Goal: Information Seeking & Learning: Learn about a topic

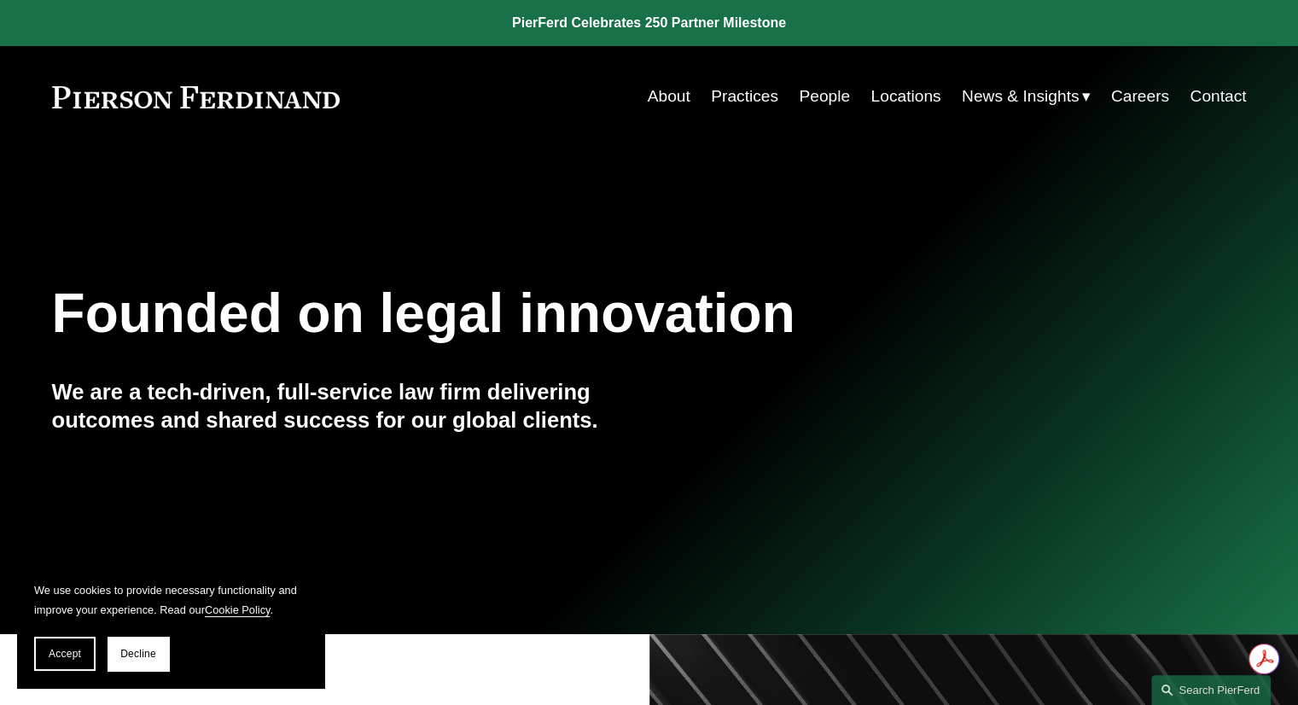
click at [823, 98] on link "People" at bounding box center [824, 96] width 51 height 32
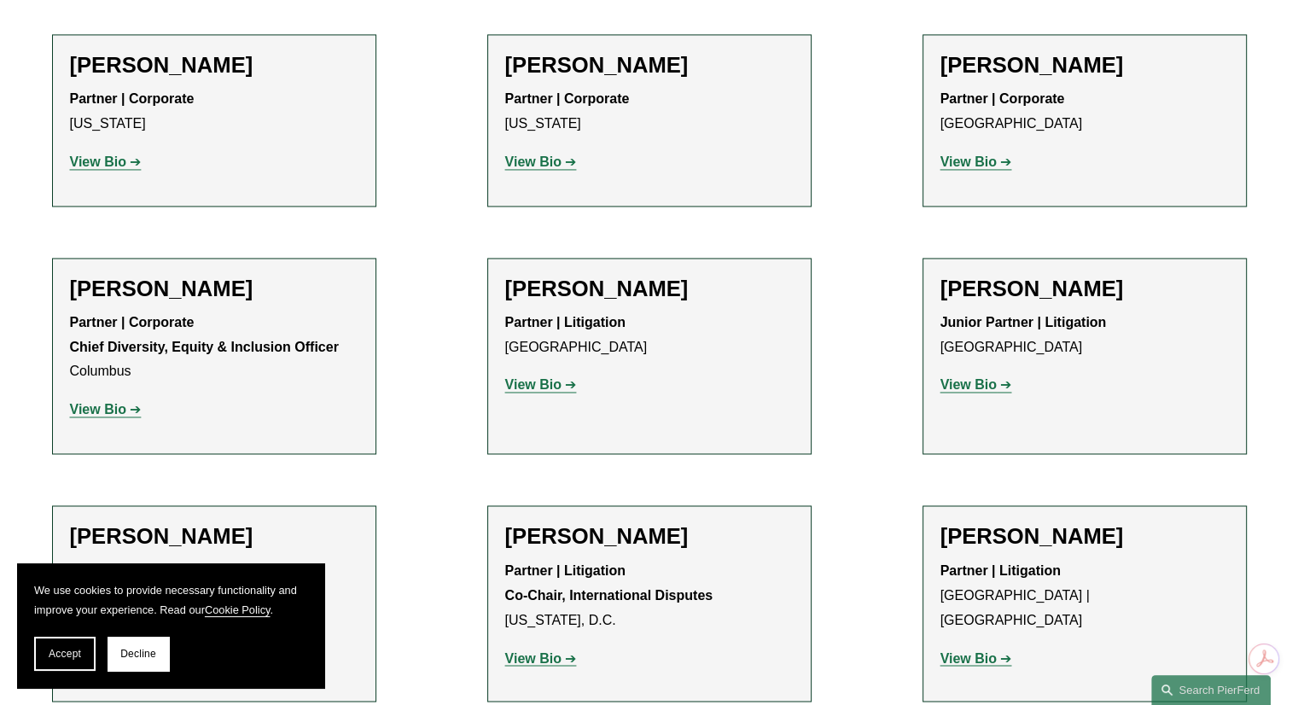
scroll to position [2731, 0]
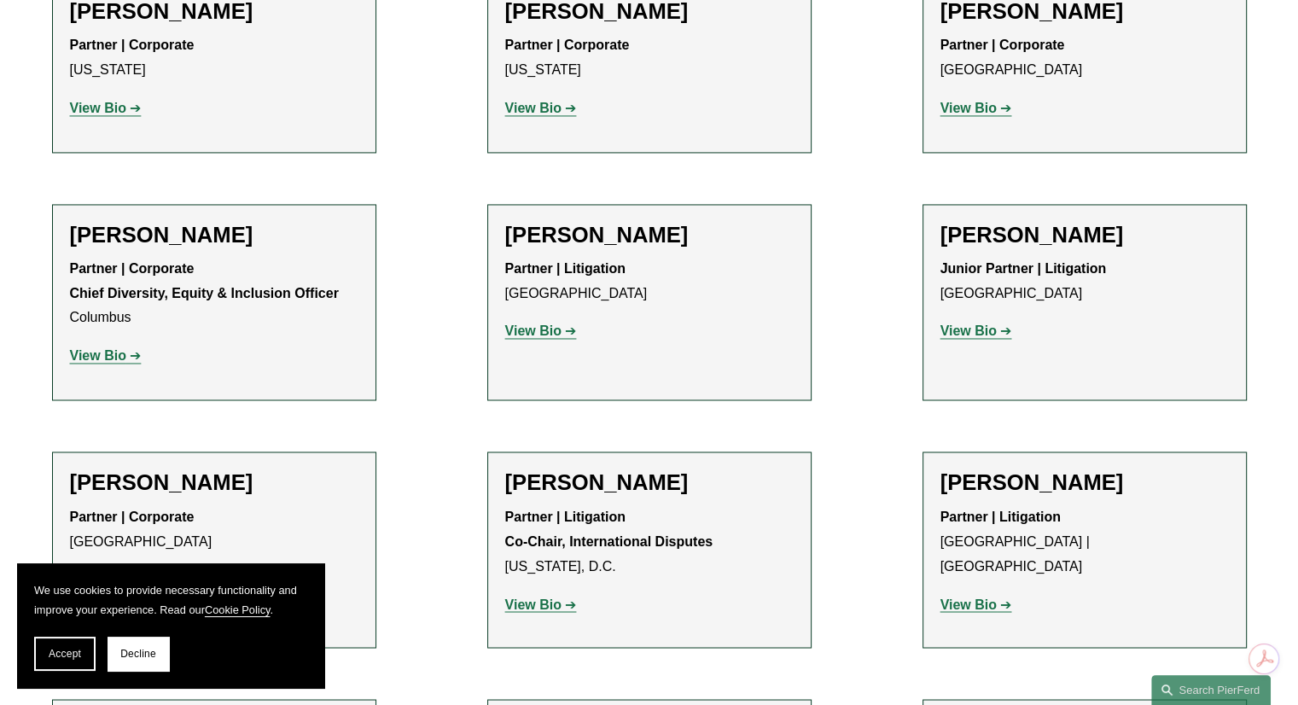
drag, startPoint x: 597, startPoint y: 152, endPoint x: 579, endPoint y: 240, distance: 89.7
click at [595, 222] on h2 "[PERSON_NAME]" at bounding box center [649, 235] width 288 height 26
click at [567, 323] on link "View Bio" at bounding box center [541, 330] width 72 height 15
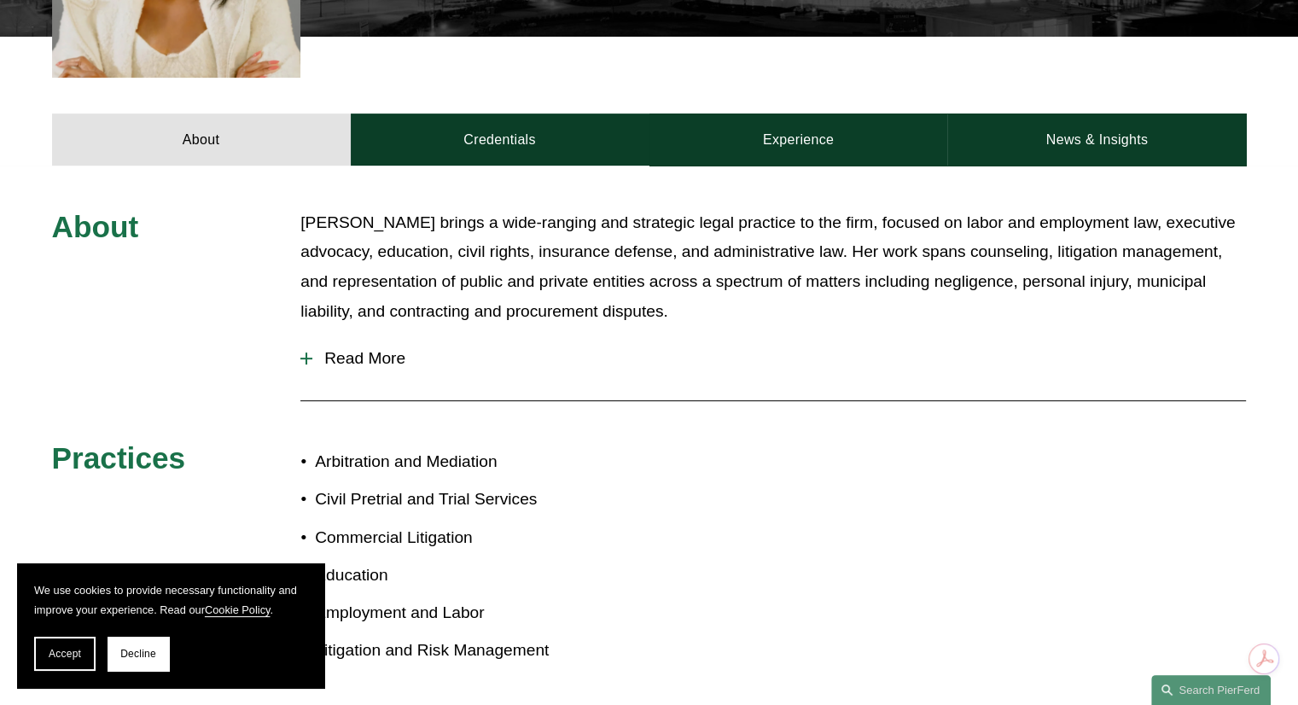
scroll to position [683, 0]
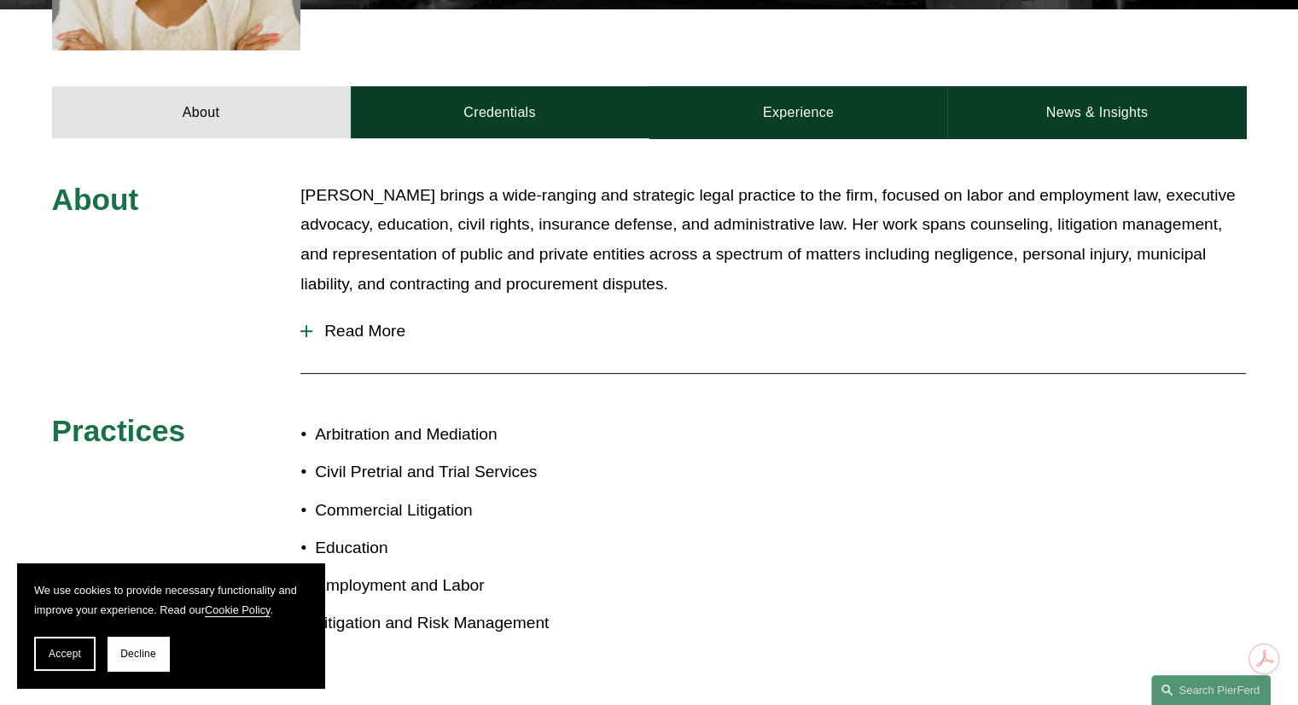
click at [385, 322] on span "Read More" at bounding box center [779, 331] width 934 height 19
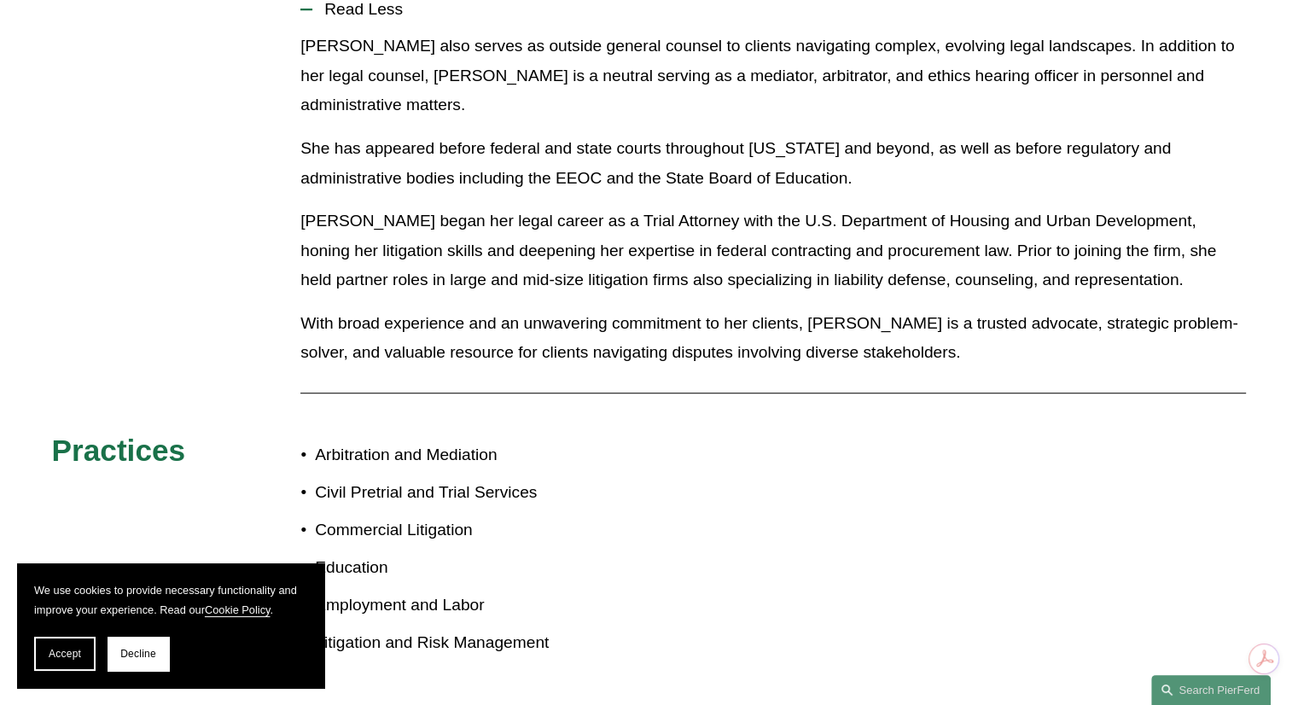
scroll to position [1109, 0]
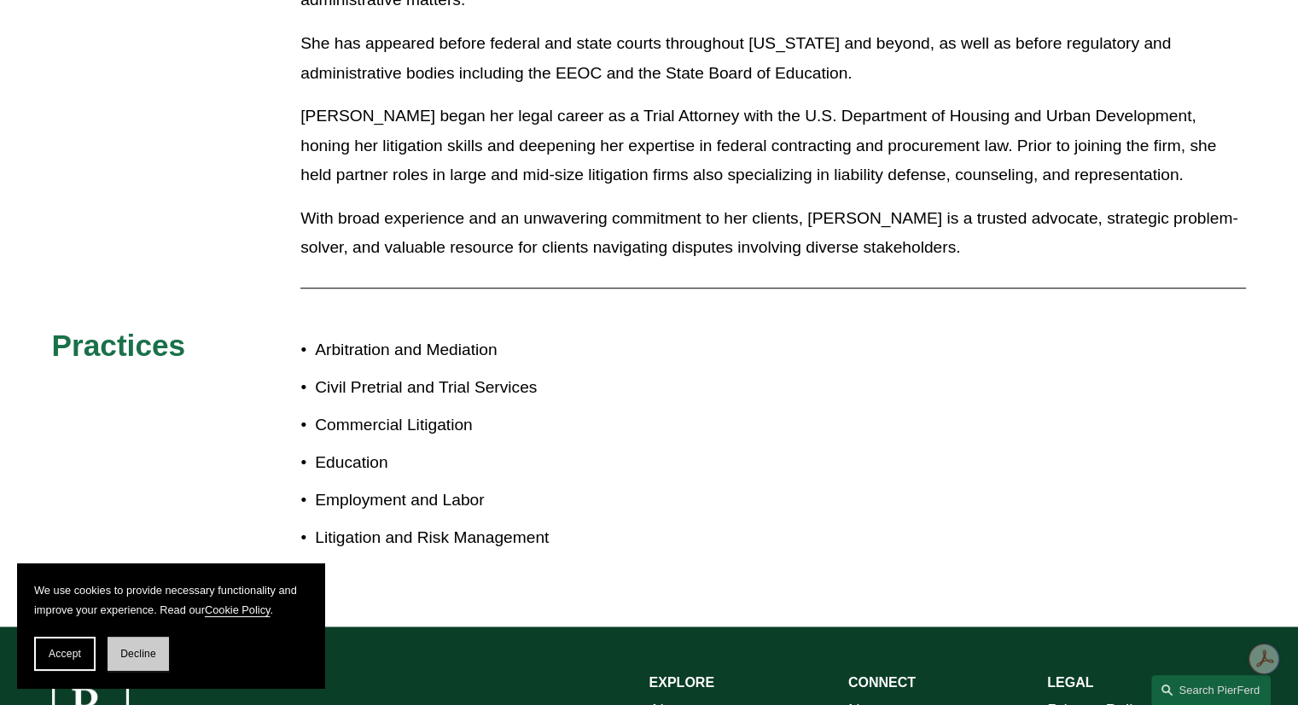
click at [132, 653] on span "Decline" at bounding box center [138, 654] width 36 height 12
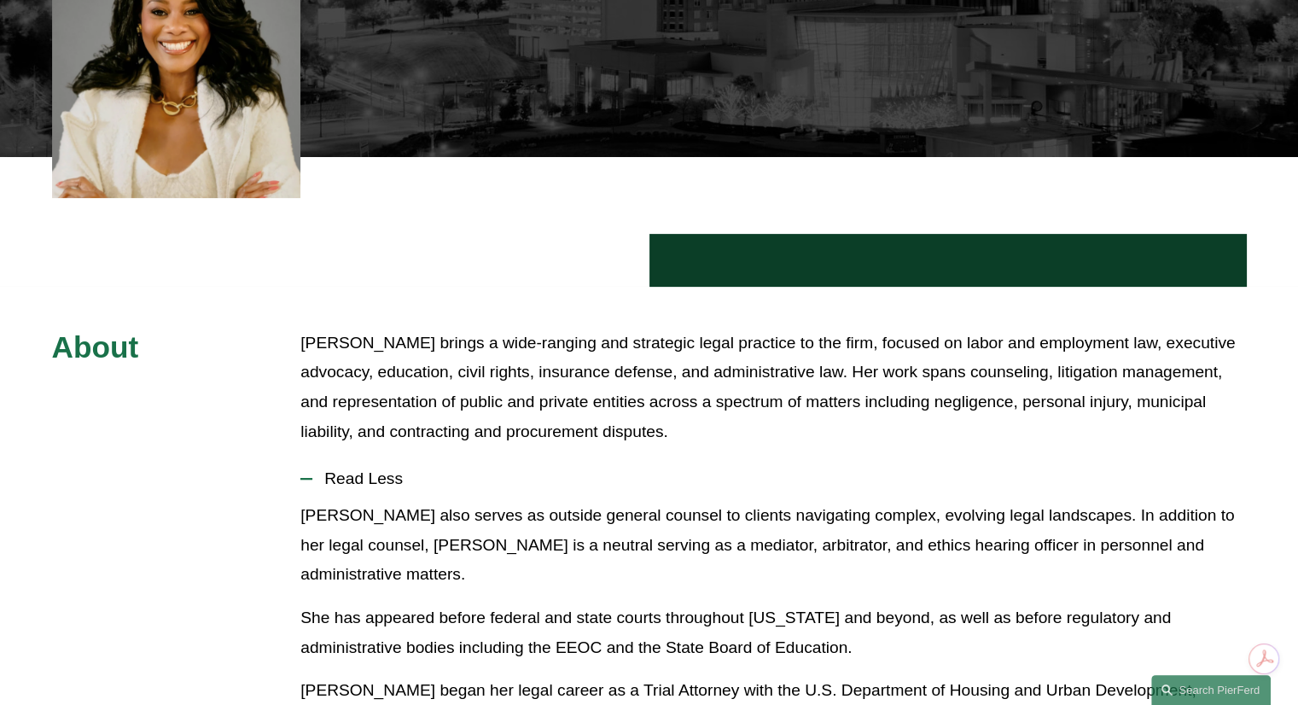
scroll to position [512, 0]
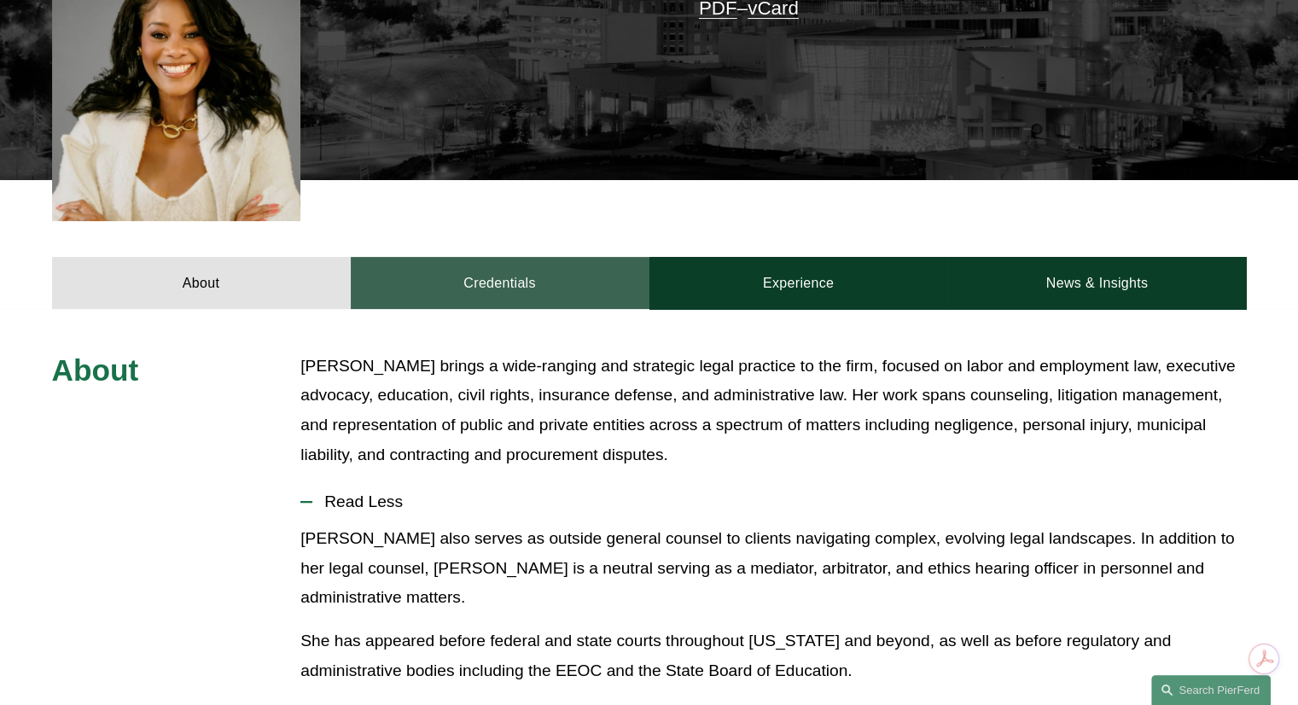
click at [546, 264] on link "Credentials" at bounding box center [500, 282] width 299 height 51
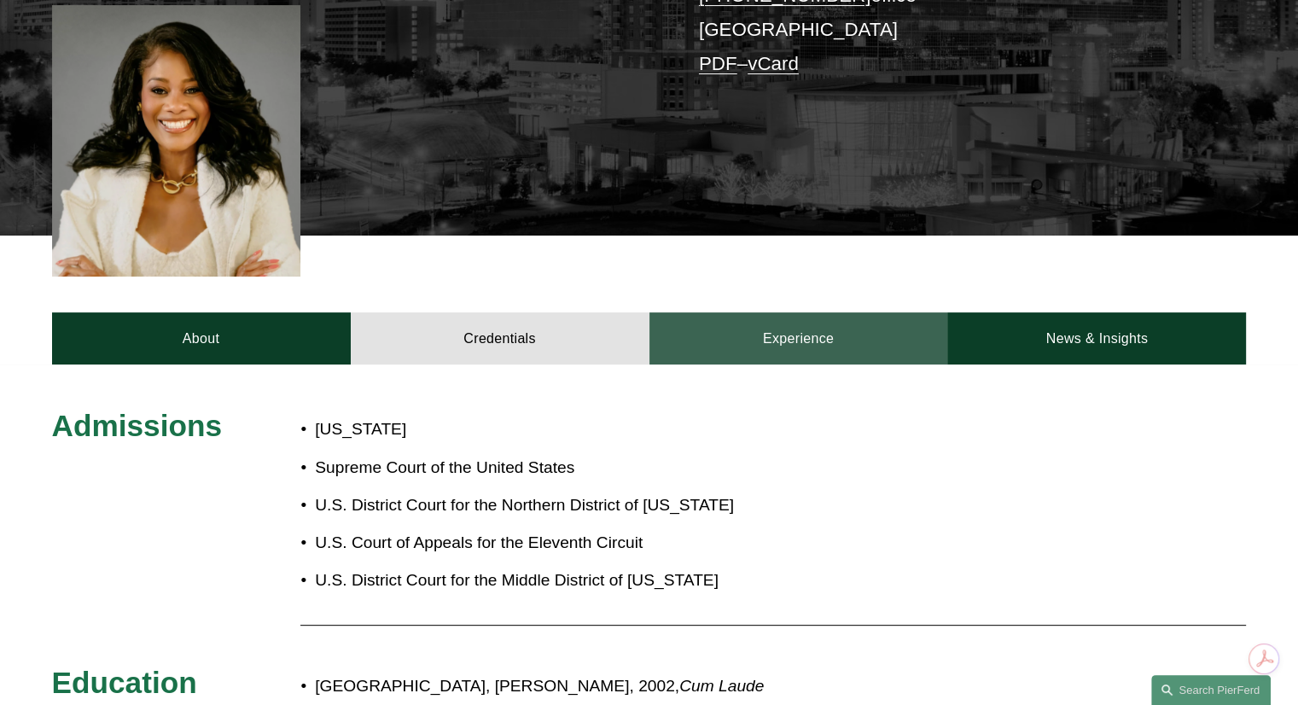
scroll to position [427, 0]
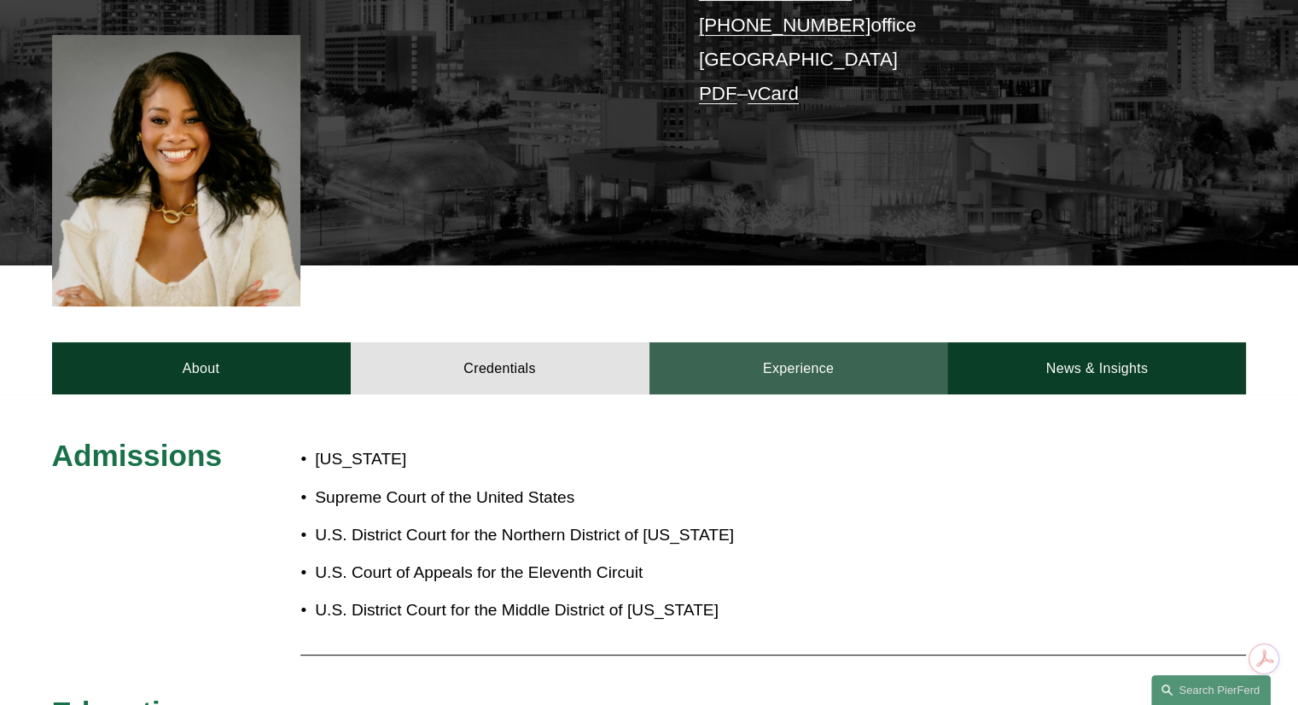
click at [896, 370] on link "Experience" at bounding box center [798, 367] width 299 height 51
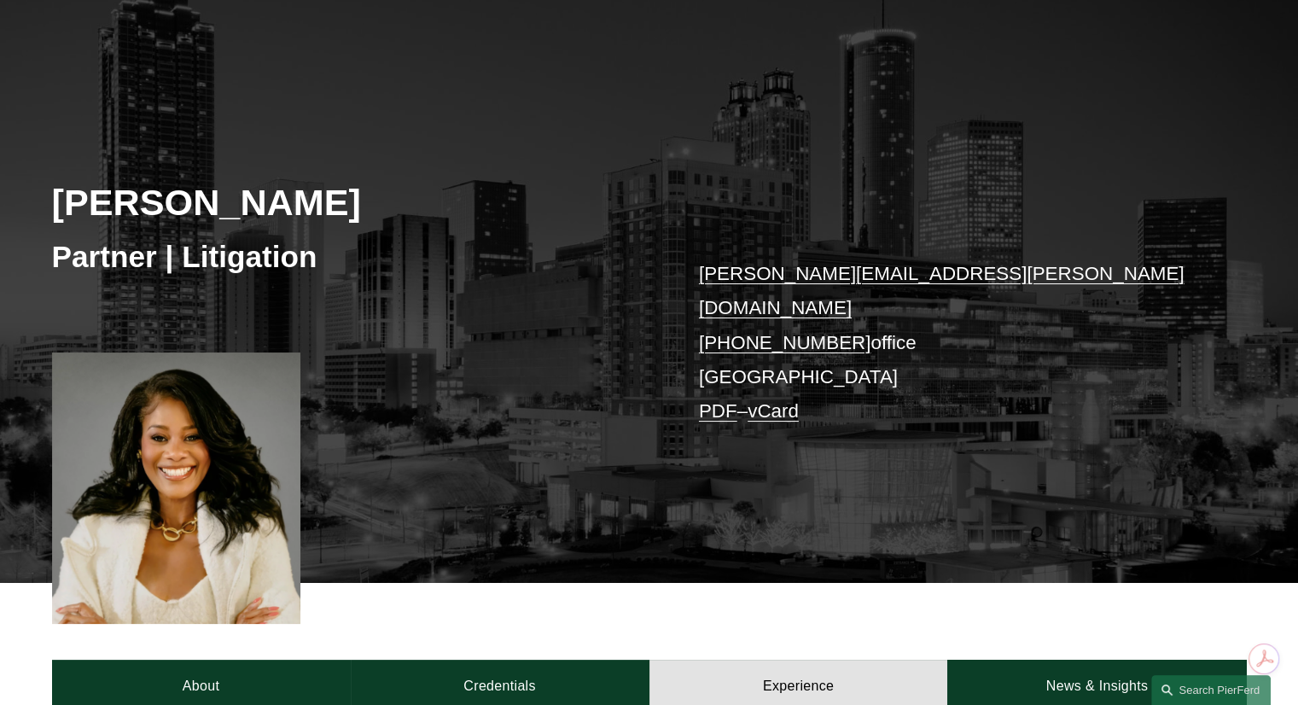
scroll to position [0, 0]
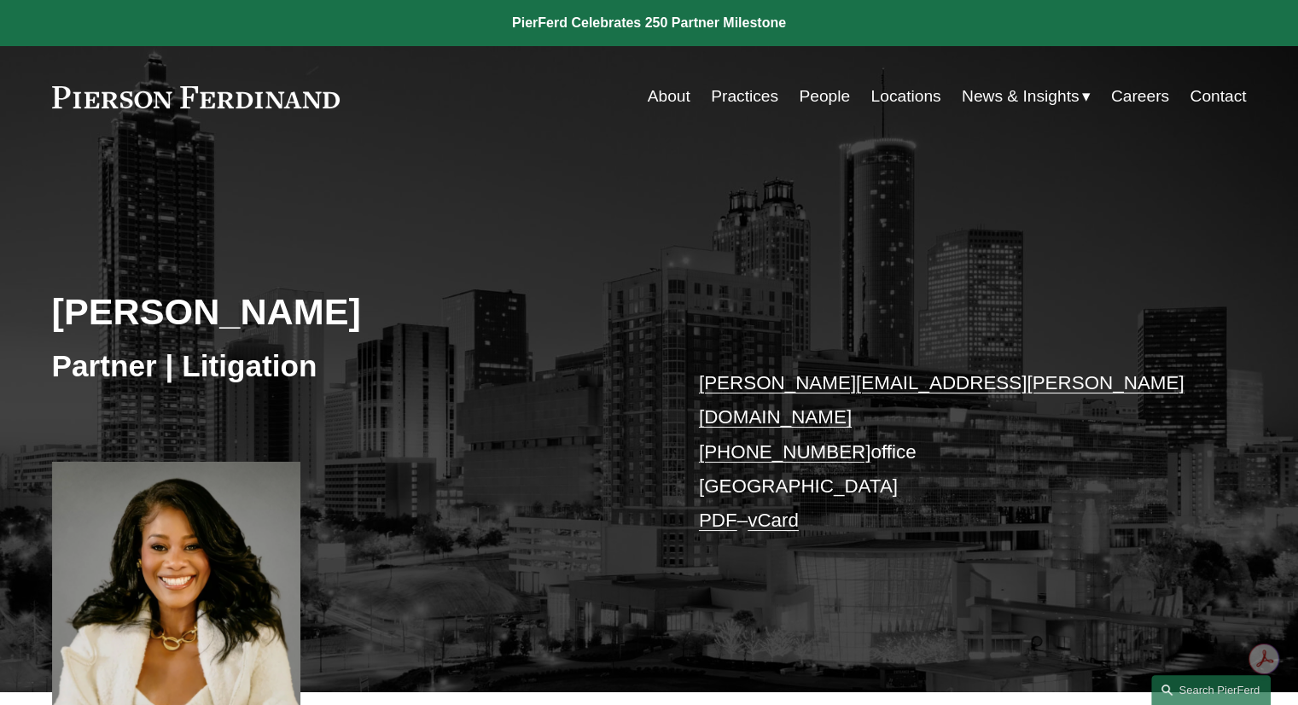
click at [1010, 103] on span "News & Insights" at bounding box center [1021, 97] width 118 height 30
click at [799, 509] on link "vCard" at bounding box center [773, 519] width 51 height 21
click at [722, 509] on link "PDF" at bounding box center [718, 519] width 38 height 21
click at [0, 0] on span "News" at bounding box center [0, 0] width 0 height 0
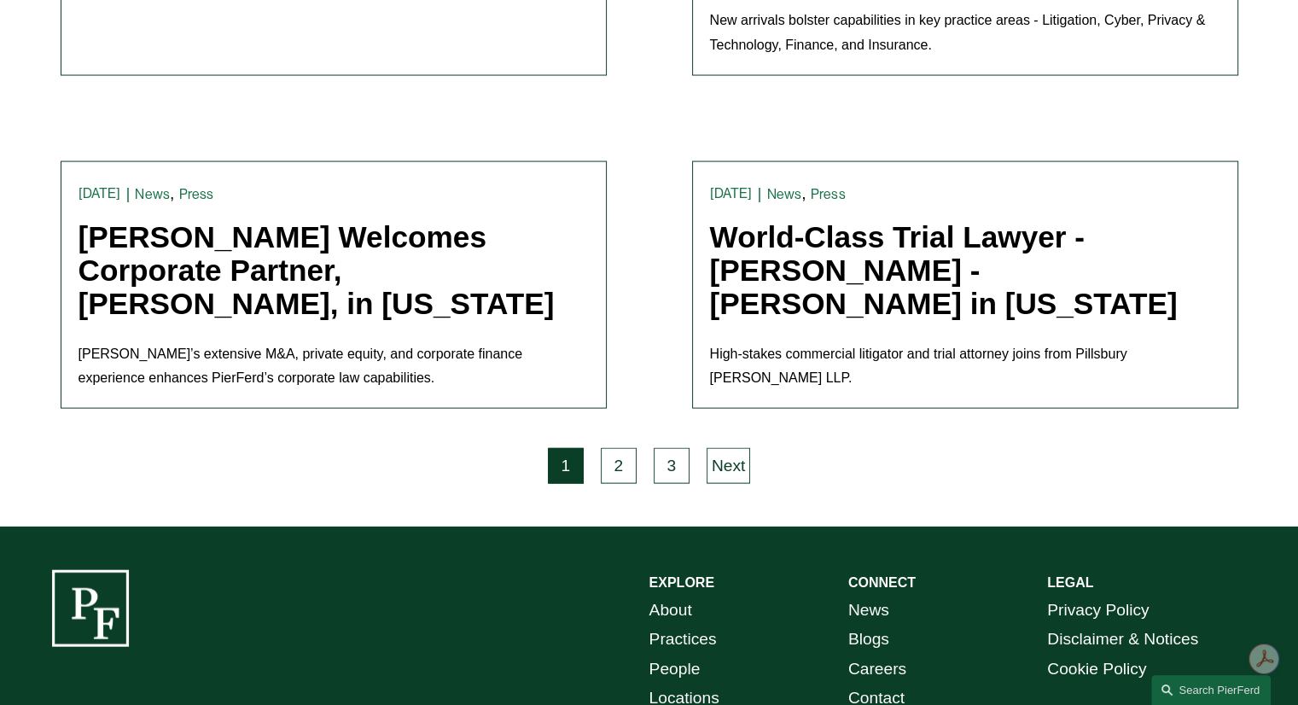
scroll to position [3584, 0]
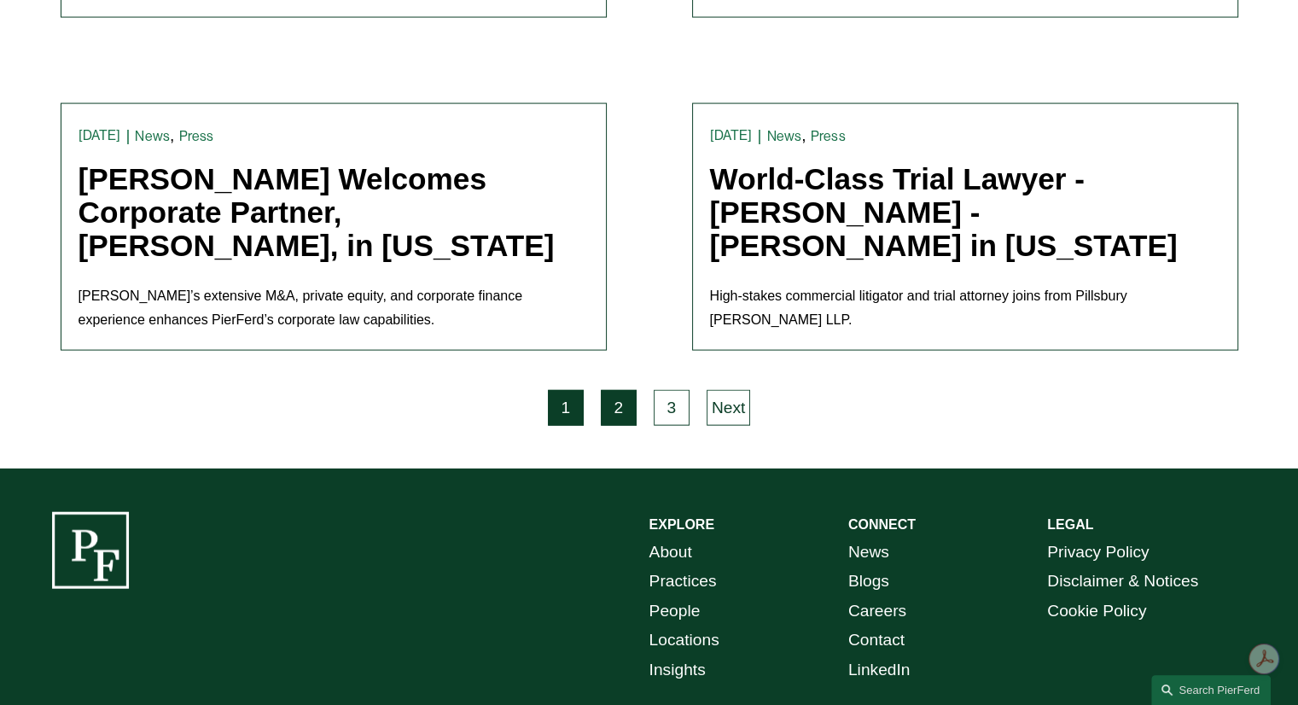
click at [611, 390] on link "2" at bounding box center [619, 408] width 36 height 36
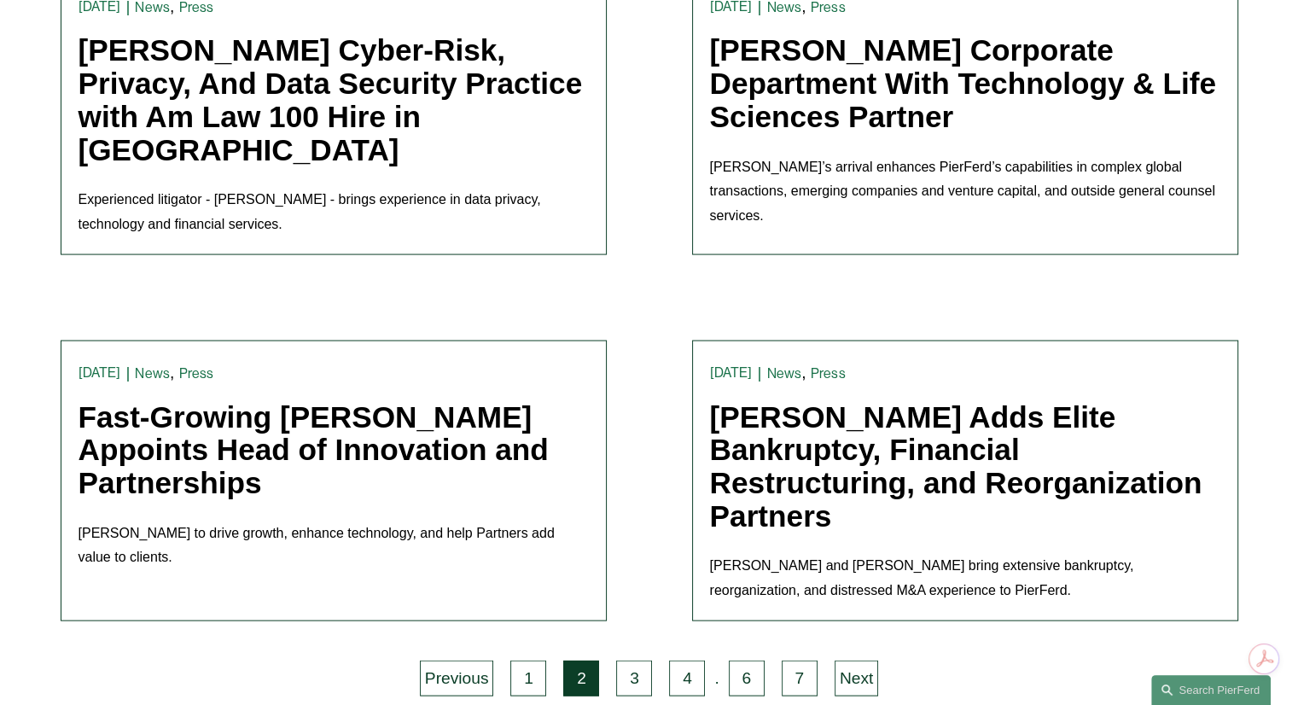
scroll to position [3670, 0]
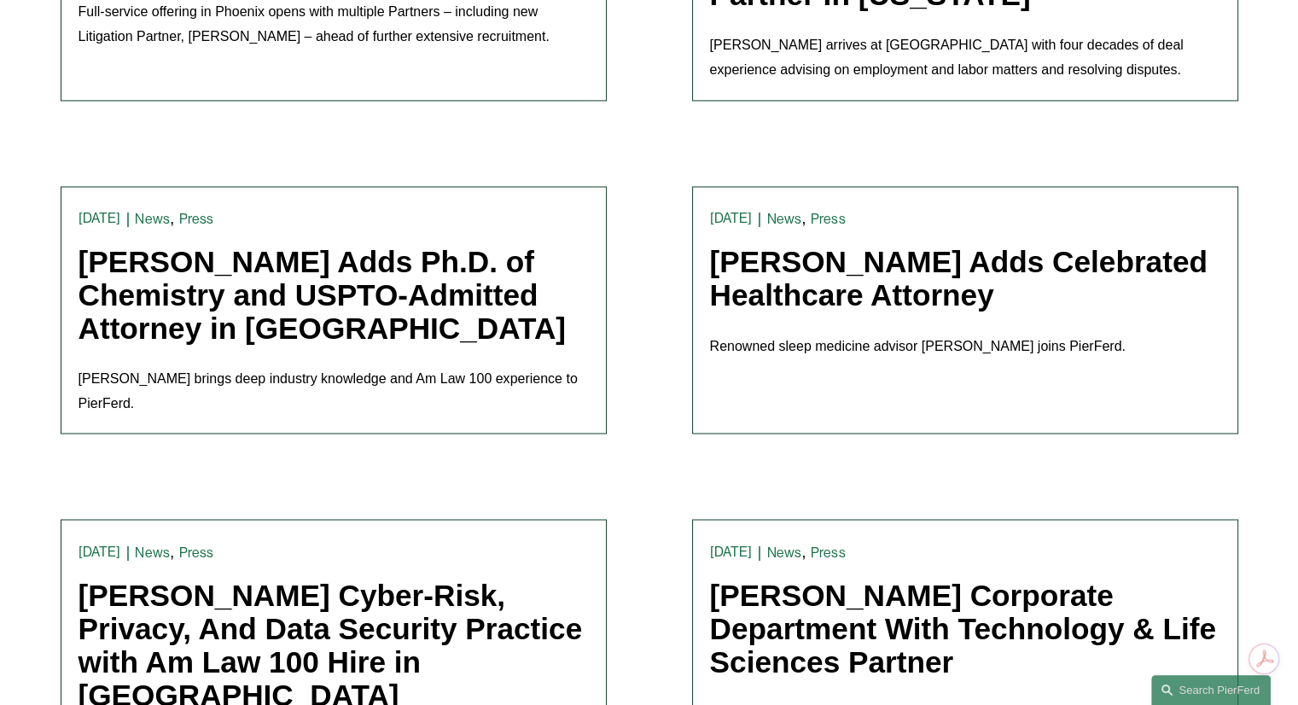
drag, startPoint x: 585, startPoint y: 338, endPoint x: 673, endPoint y: 177, distance: 184.1
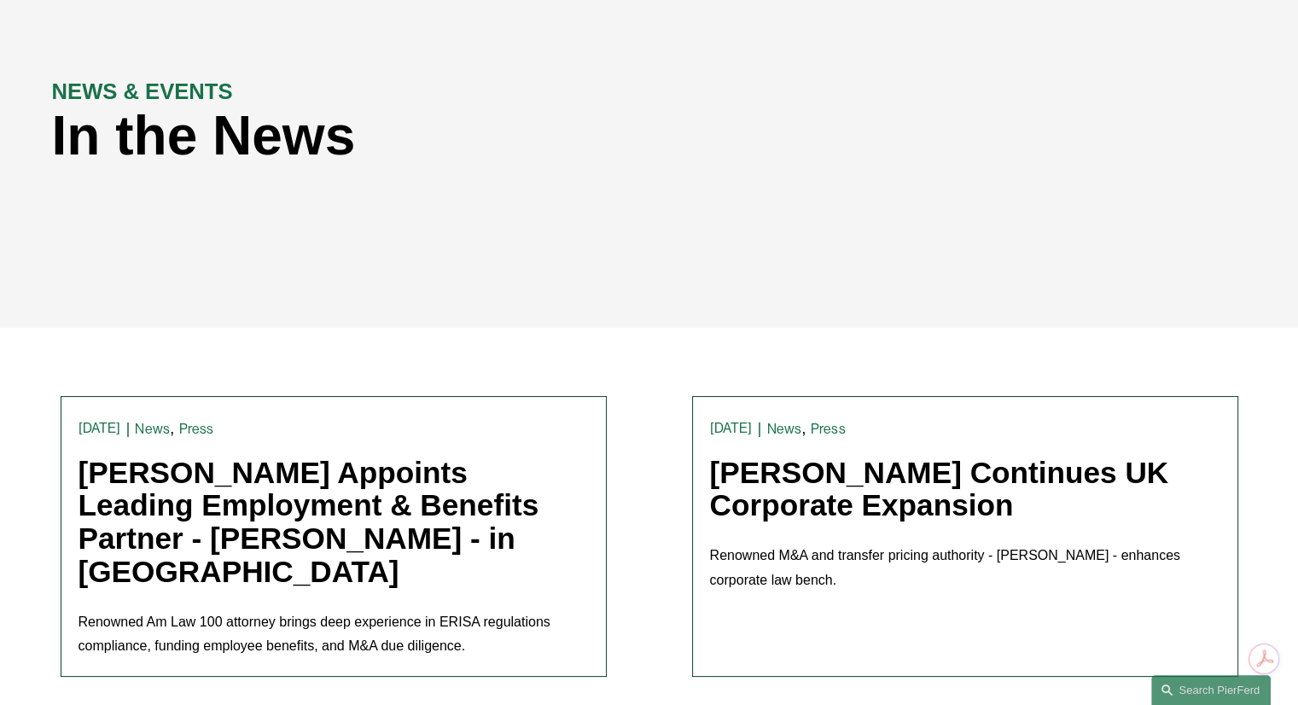
scroll to position [0, 0]
